Goal: Find specific page/section: Find specific page/section

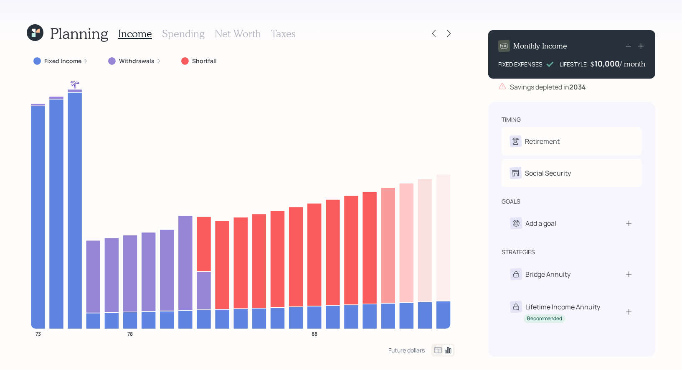
click at [34, 32] on icon at bounding box center [34, 31] width 4 height 4
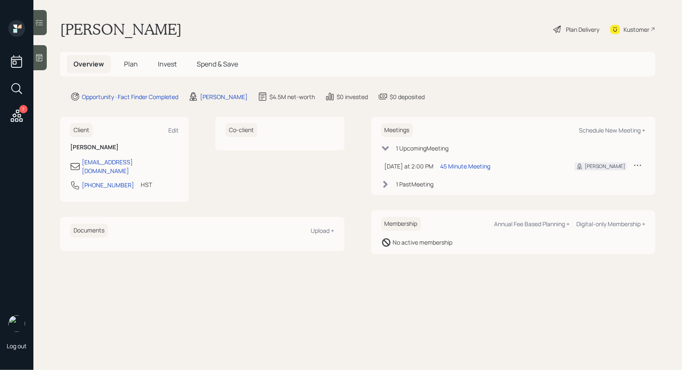
click at [17, 87] on icon at bounding box center [16, 88] width 15 height 15
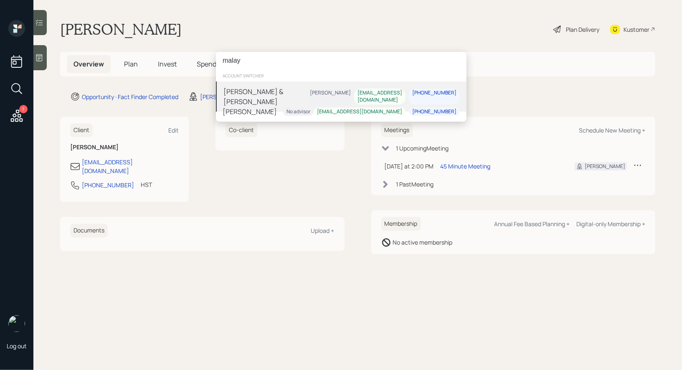
type input "malay"
click at [246, 89] on div "[PERSON_NAME] & [PERSON_NAME]" at bounding box center [264, 96] width 83 height 20
